Goal: Information Seeking & Learning: Learn about a topic

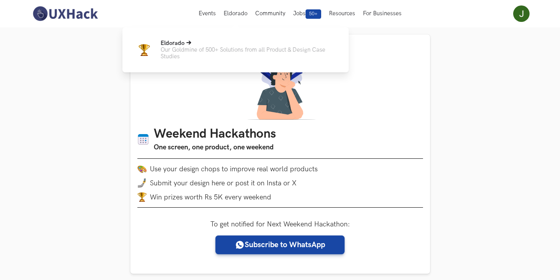
click at [224, 45] on p "Eldorado" at bounding box center [249, 43] width 176 height 7
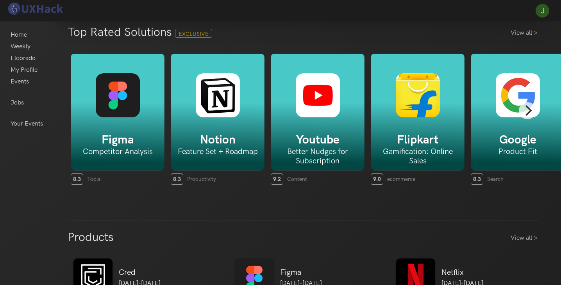
scroll to position [351, 0]
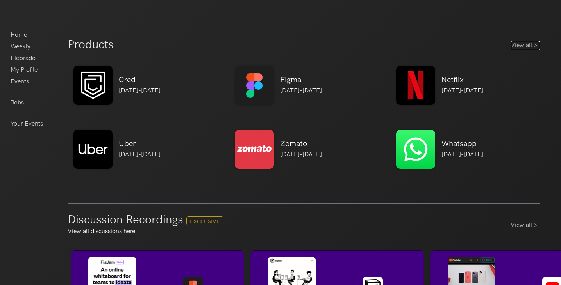
click at [526, 41] on link "View all >" at bounding box center [524, 45] width 29 height 9
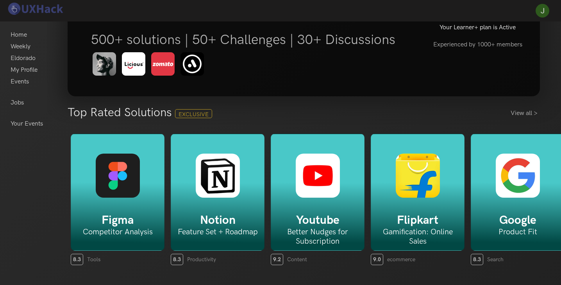
scroll to position [0, 0]
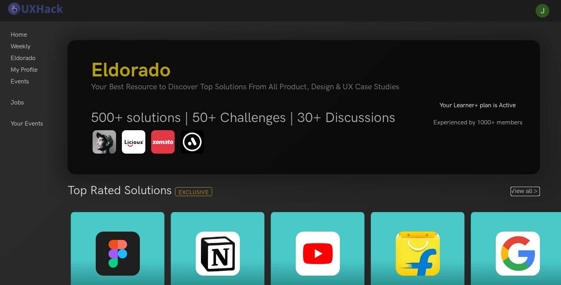
click at [531, 191] on link "View all >" at bounding box center [524, 191] width 29 height 9
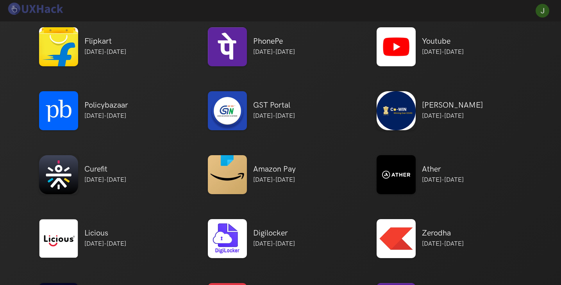
scroll to position [218, 0]
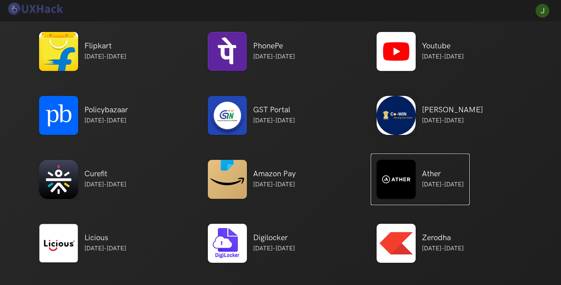
click at [433, 175] on h5 "Ather" at bounding box center [443, 173] width 42 height 9
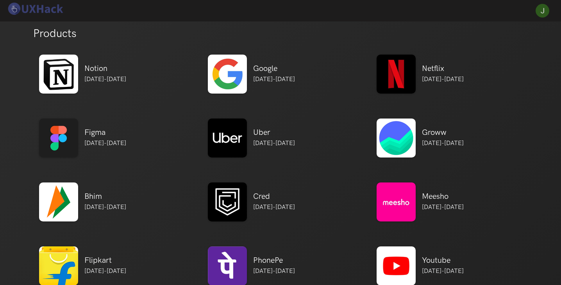
scroll to position [0, 0]
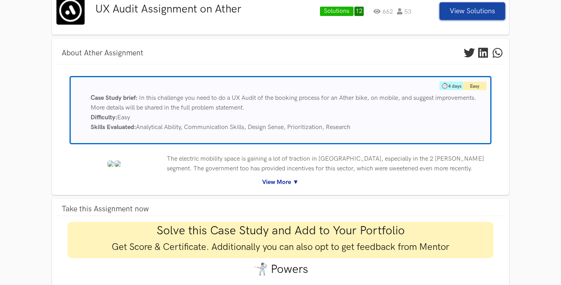
click at [290, 180] on link "View More ▼" at bounding box center [281, 183] width 438 height 10
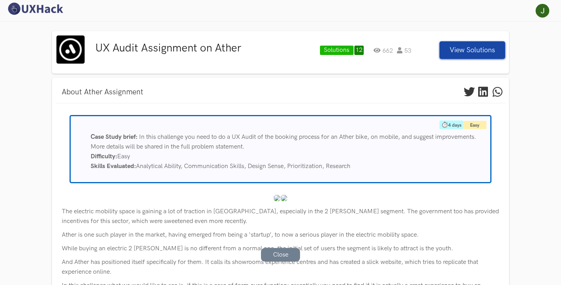
click at [465, 51] on button "View Solutions" at bounding box center [472, 50] width 66 height 18
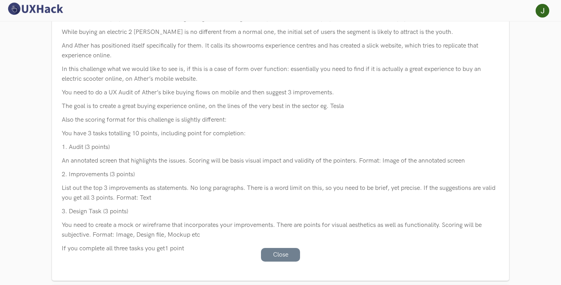
scroll to position [195, 0]
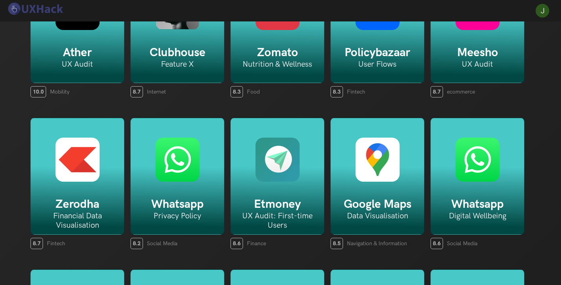
scroll to position [547, 0]
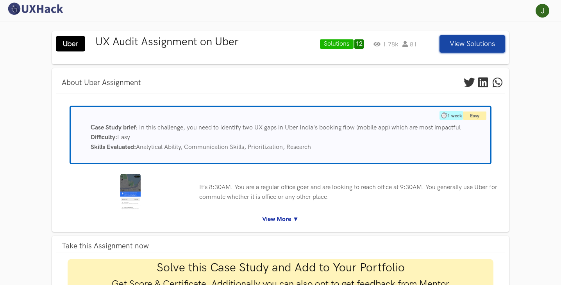
click at [281, 221] on link "View More ▼" at bounding box center [281, 220] width 438 height 10
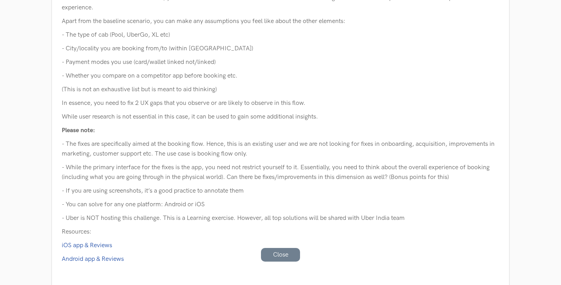
scroll to position [312, 0]
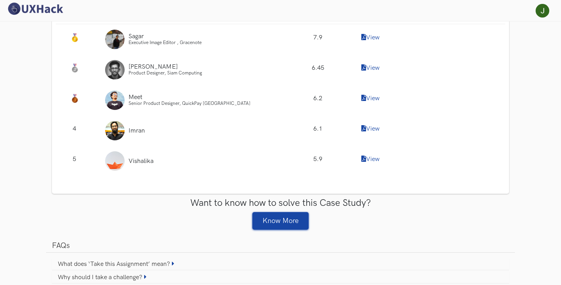
scroll to position [750, 0]
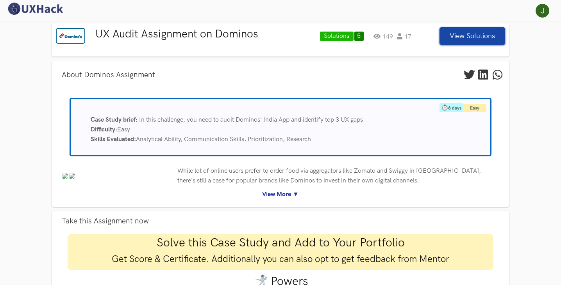
drag, startPoint x: 274, startPoint y: 193, endPoint x: 274, endPoint y: 185, distance: 8.2
click at [274, 193] on link "View More ▼" at bounding box center [281, 195] width 438 height 10
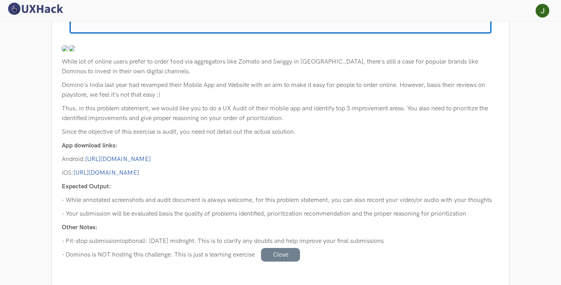
scroll to position [86, 0]
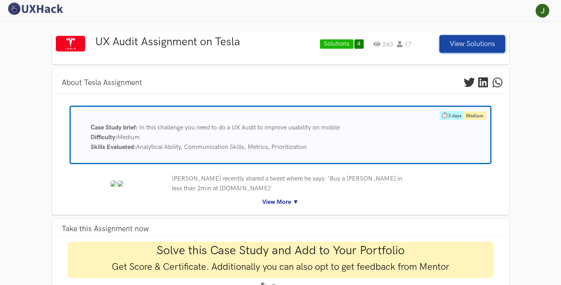
click at [281, 199] on link "View More ▼" at bounding box center [281, 203] width 438 height 10
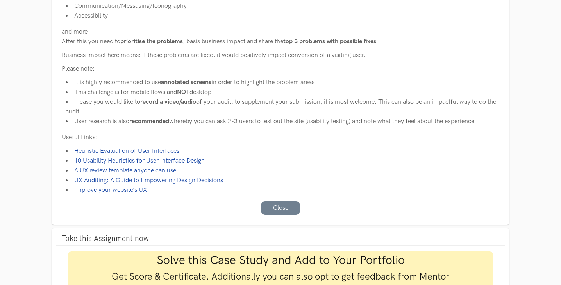
scroll to position [312, 0]
